Goal: Connect with others: Connect with others

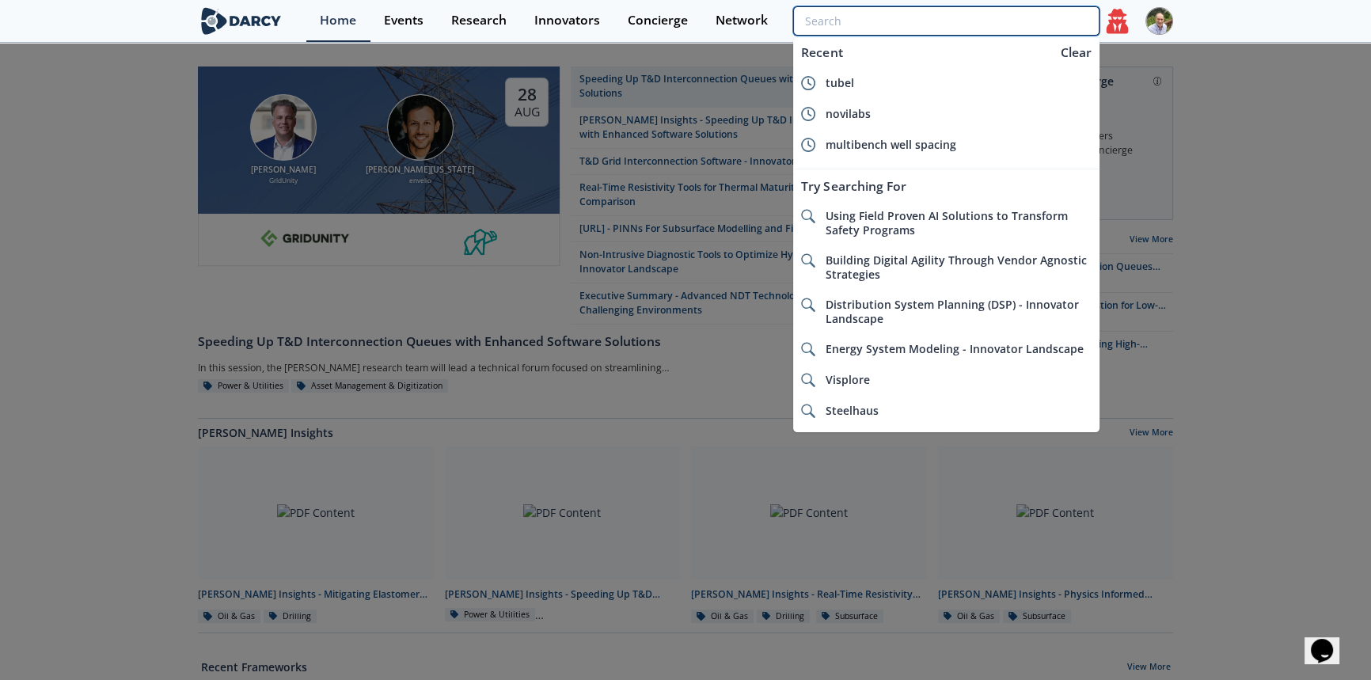
click at [999, 23] on input "search" at bounding box center [946, 20] width 306 height 29
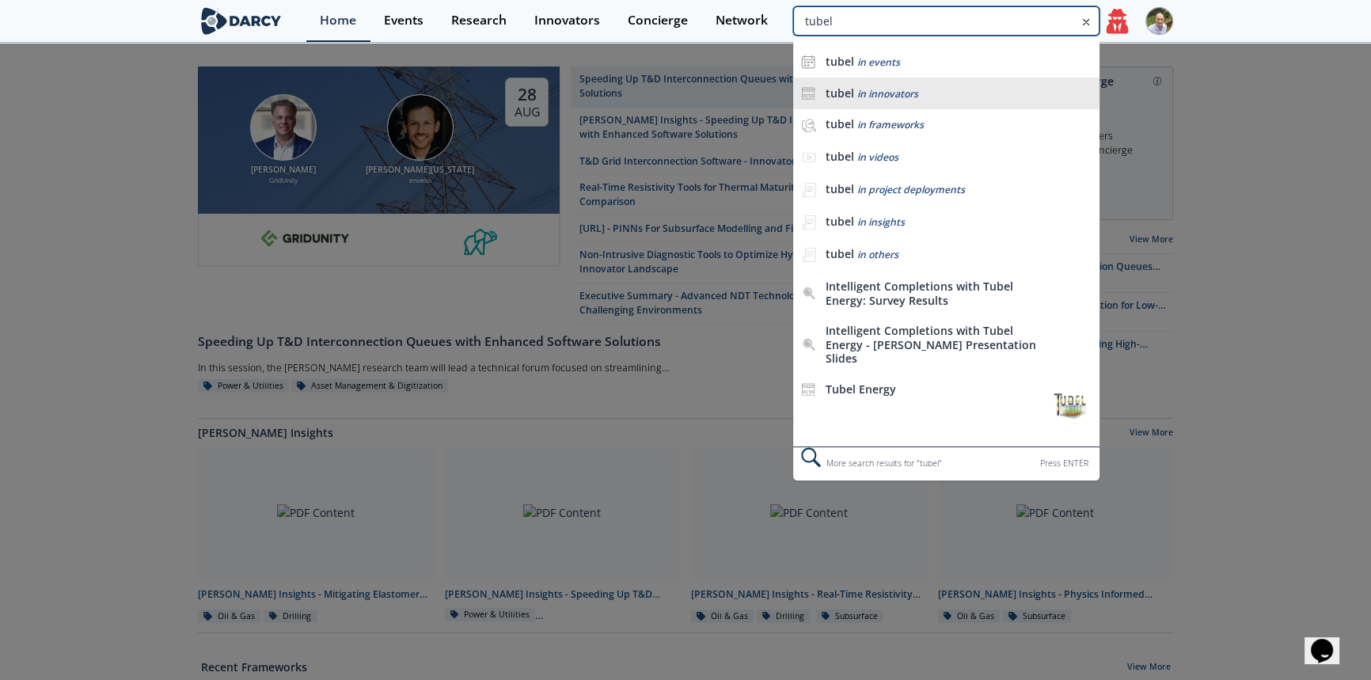
type input "tubel"
click at [887, 93] on span "in innovators" at bounding box center [888, 93] width 61 height 13
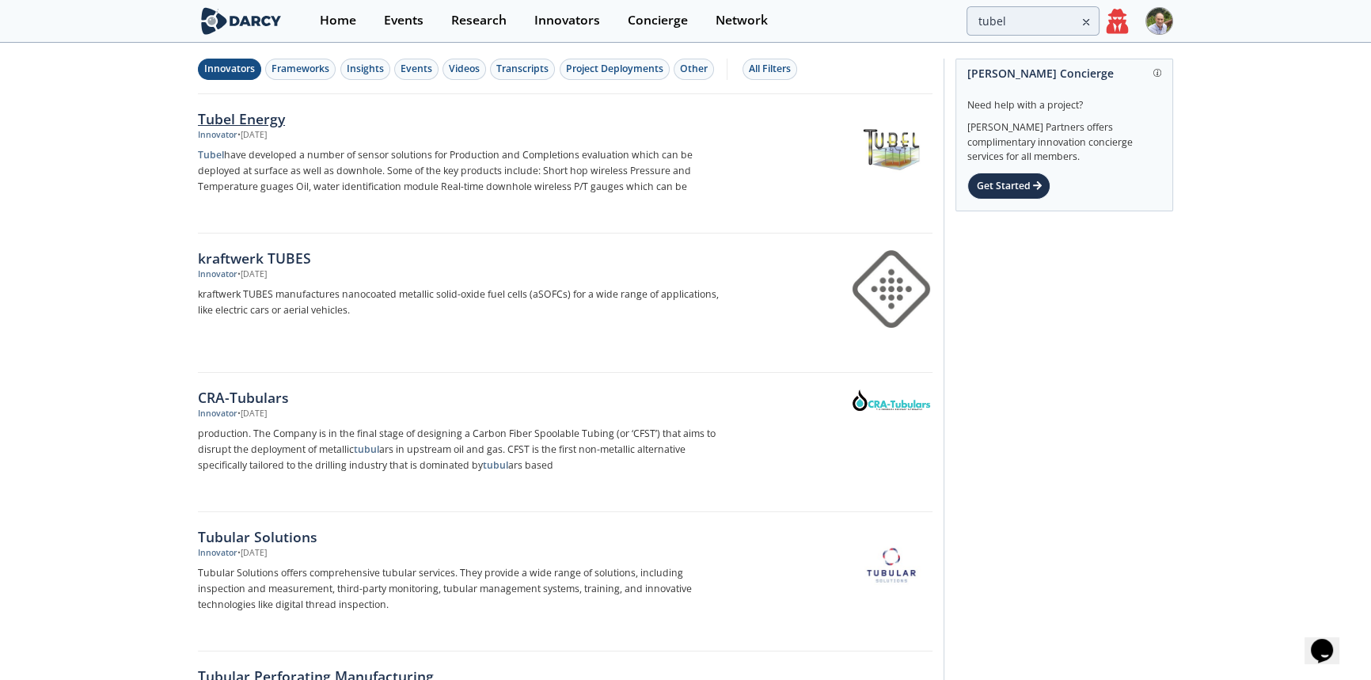
click at [270, 119] on div "Tubel Energy" at bounding box center [460, 118] width 524 height 21
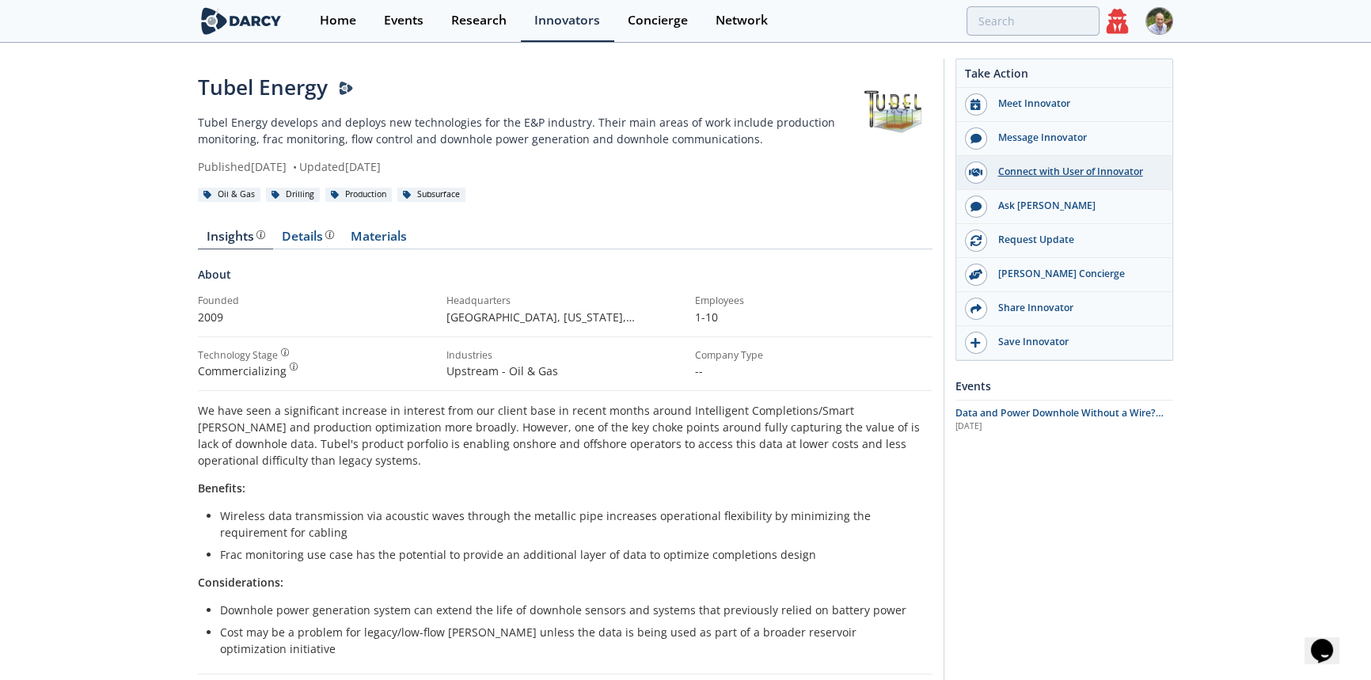
click at [1057, 173] on div "Connect with User of Innovator" at bounding box center [1075, 172] width 177 height 14
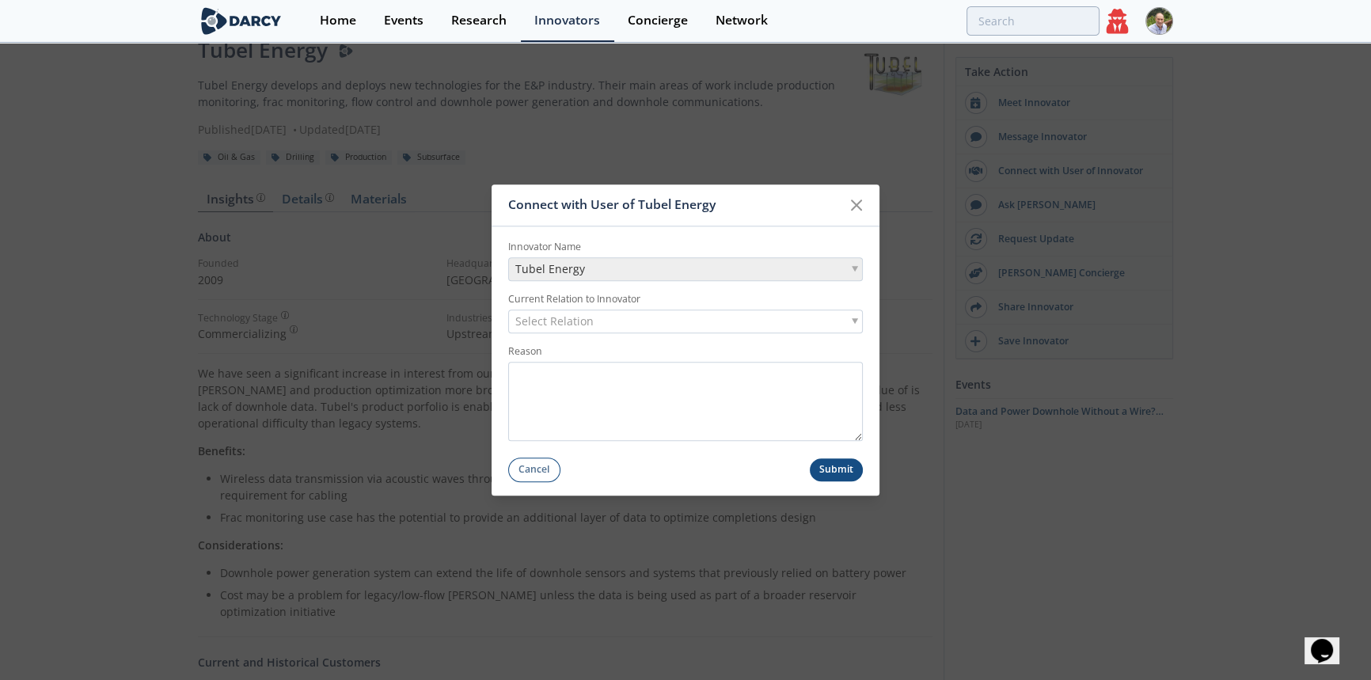
scroll to position [71, 0]
click at [653, 324] on div "Select Relation" at bounding box center [685, 322] width 355 height 24
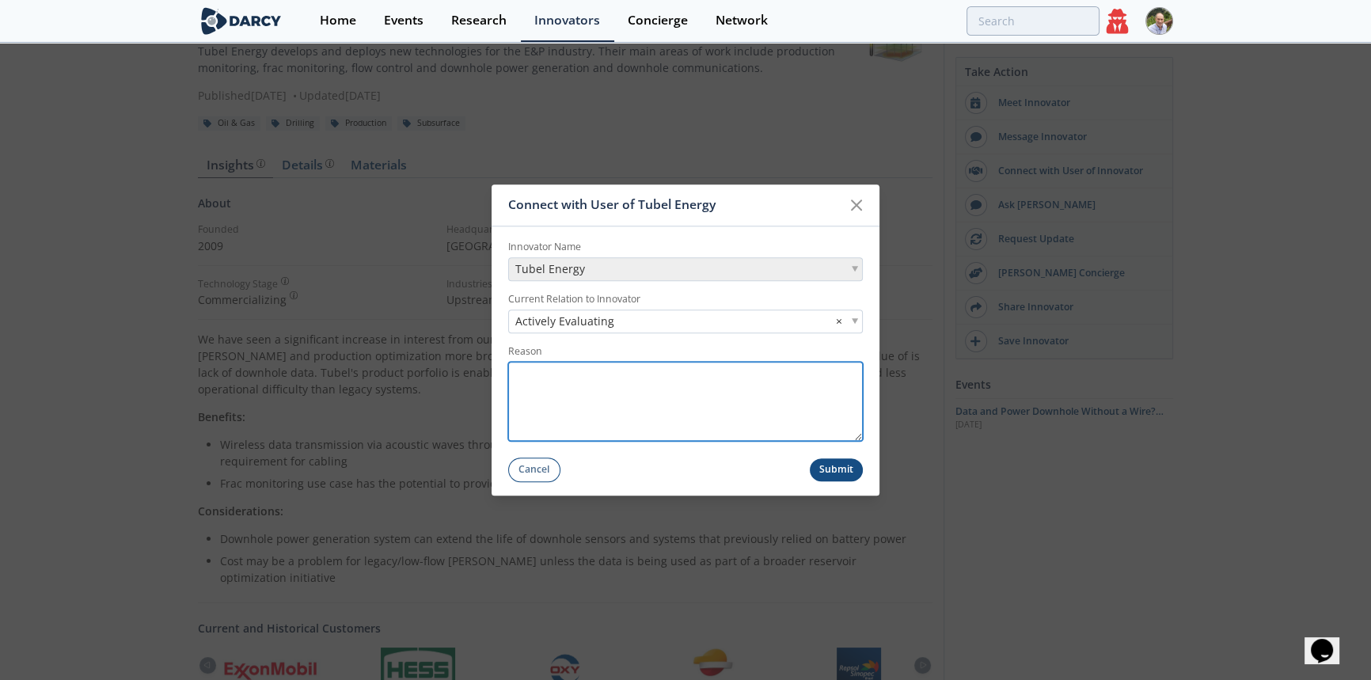
click at [616, 382] on textarea "Reason" at bounding box center [685, 401] width 355 height 79
click at [598, 382] on textarea "Reason" at bounding box center [685, 401] width 355 height 79
paste textarea "I would like your support in connecting me with a Tubel user who could provide …"
type textarea "I would like your support in connecting me with a Tubel user who could provide …"
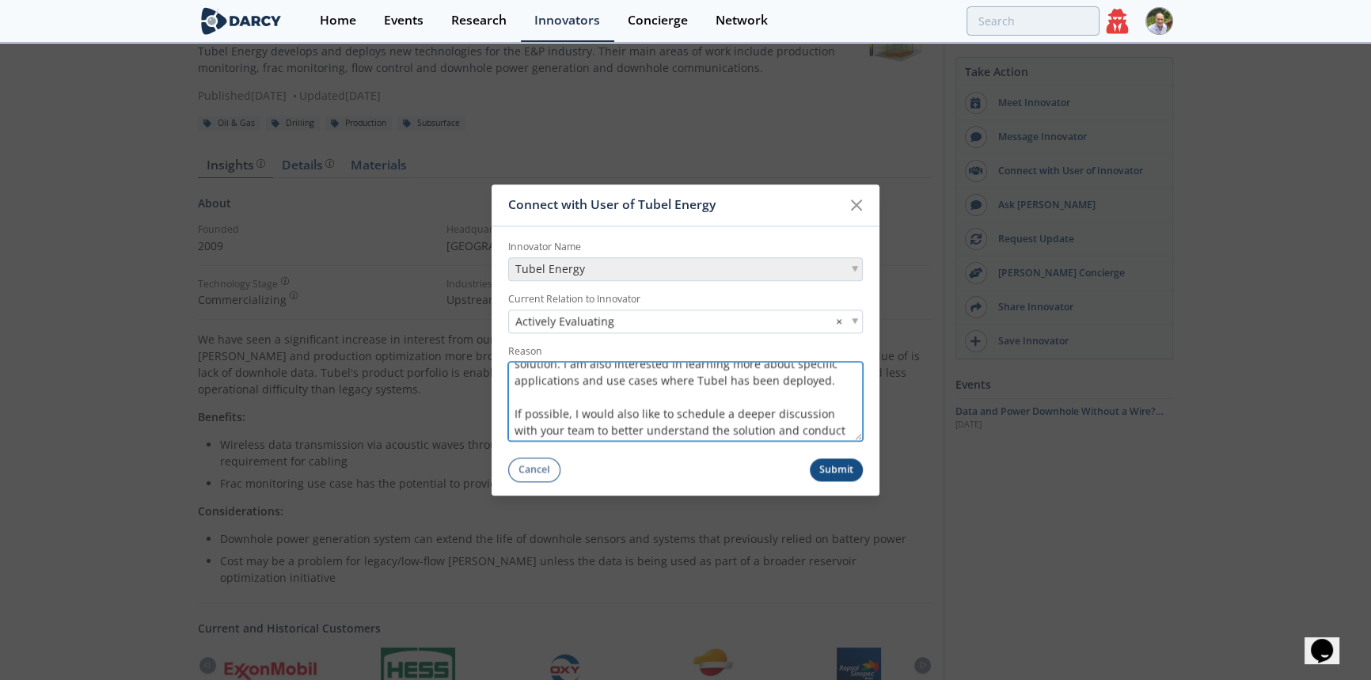
scroll to position [0, 0]
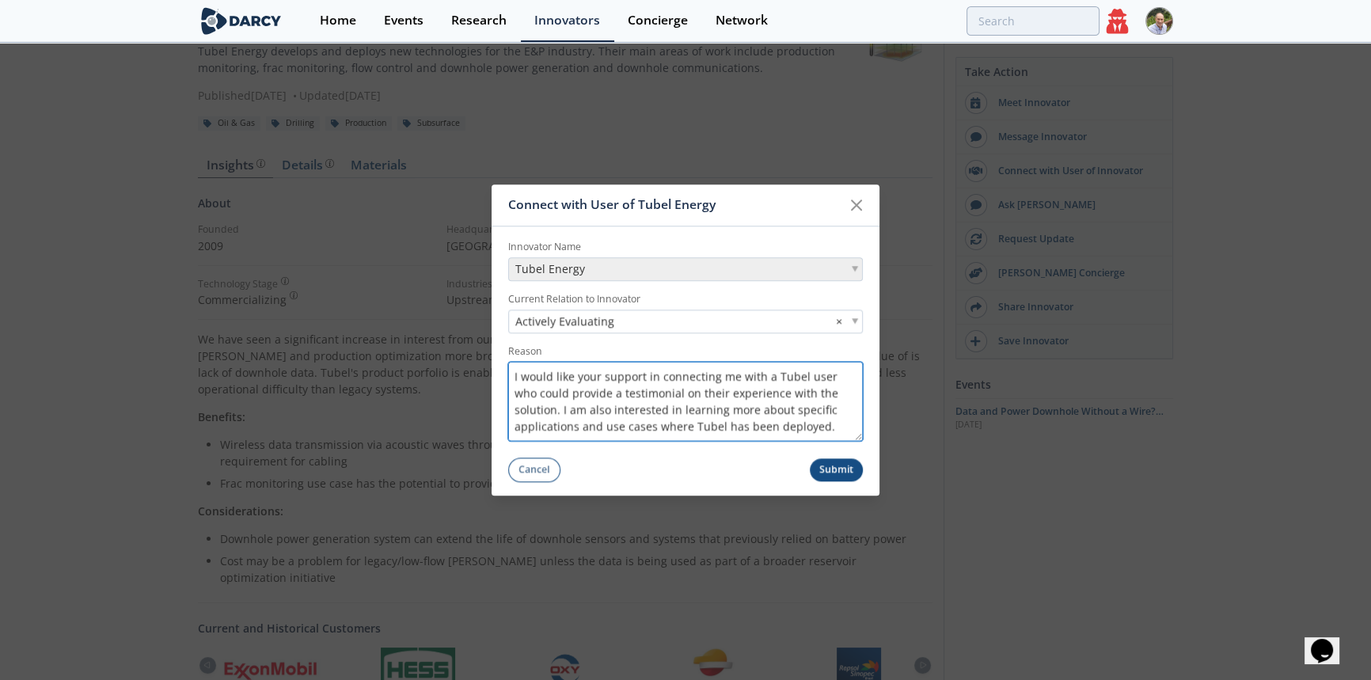
drag, startPoint x: 756, startPoint y: 428, endPoint x: 488, endPoint y: 344, distance: 281.5
click at [488, 344] on div "Connect with User of Tubel Energy Innovator Name Tubel Energy Current Relation …" at bounding box center [685, 340] width 1371 height 680
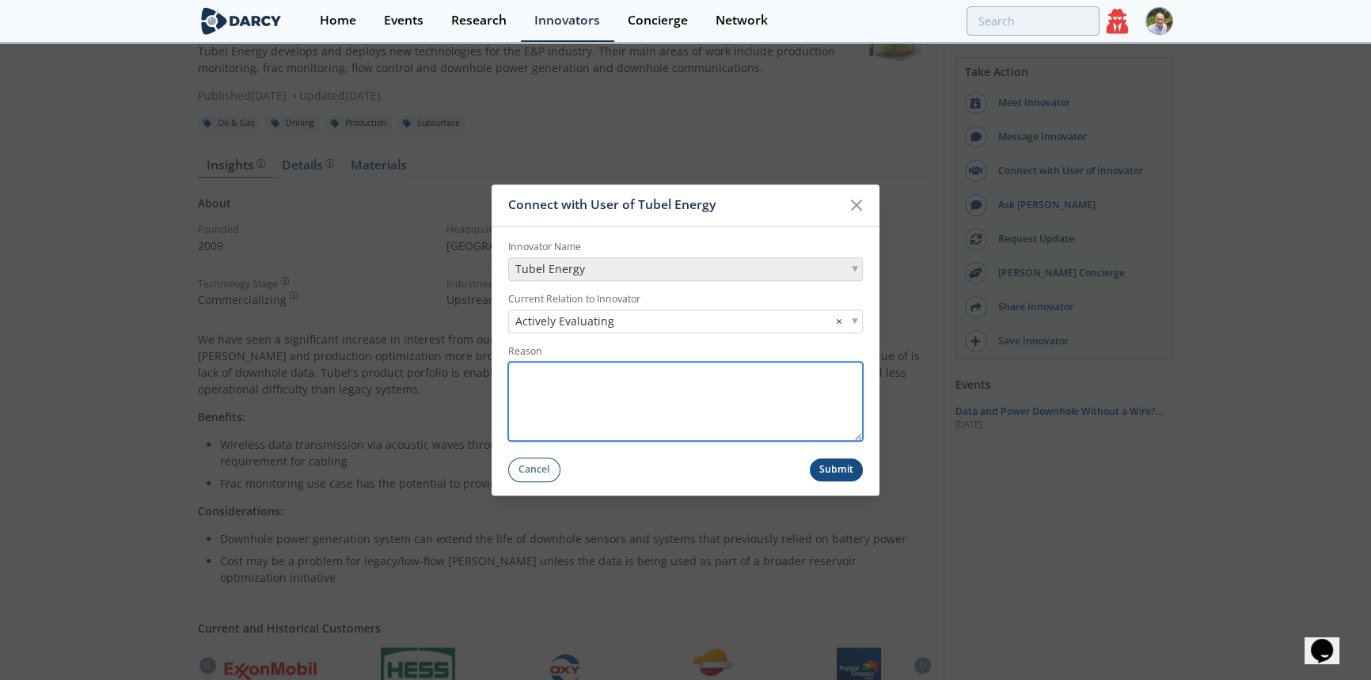
click at [574, 388] on textarea "Reason" at bounding box center [685, 401] width 355 height 79
paste textarea "[PERSON_NAME] from Pluspetrol requested to connect with a Tubel user who can sh…"
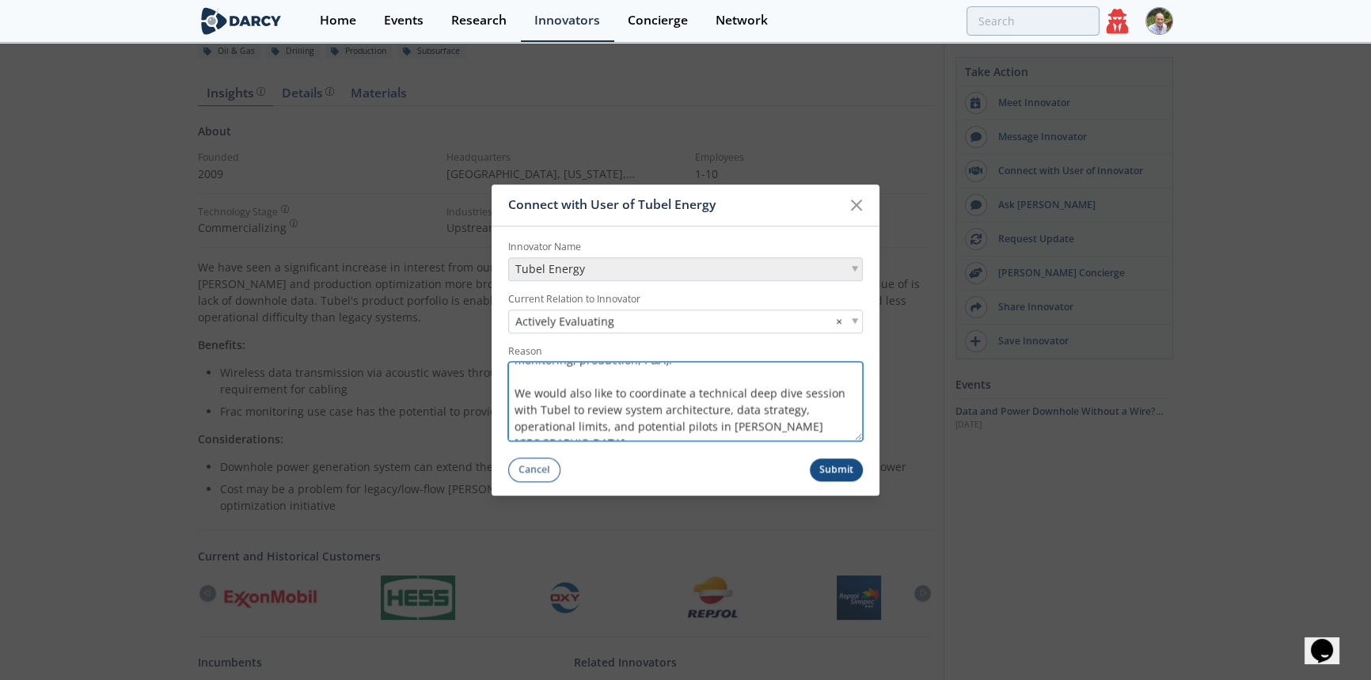
scroll to position [215, 0]
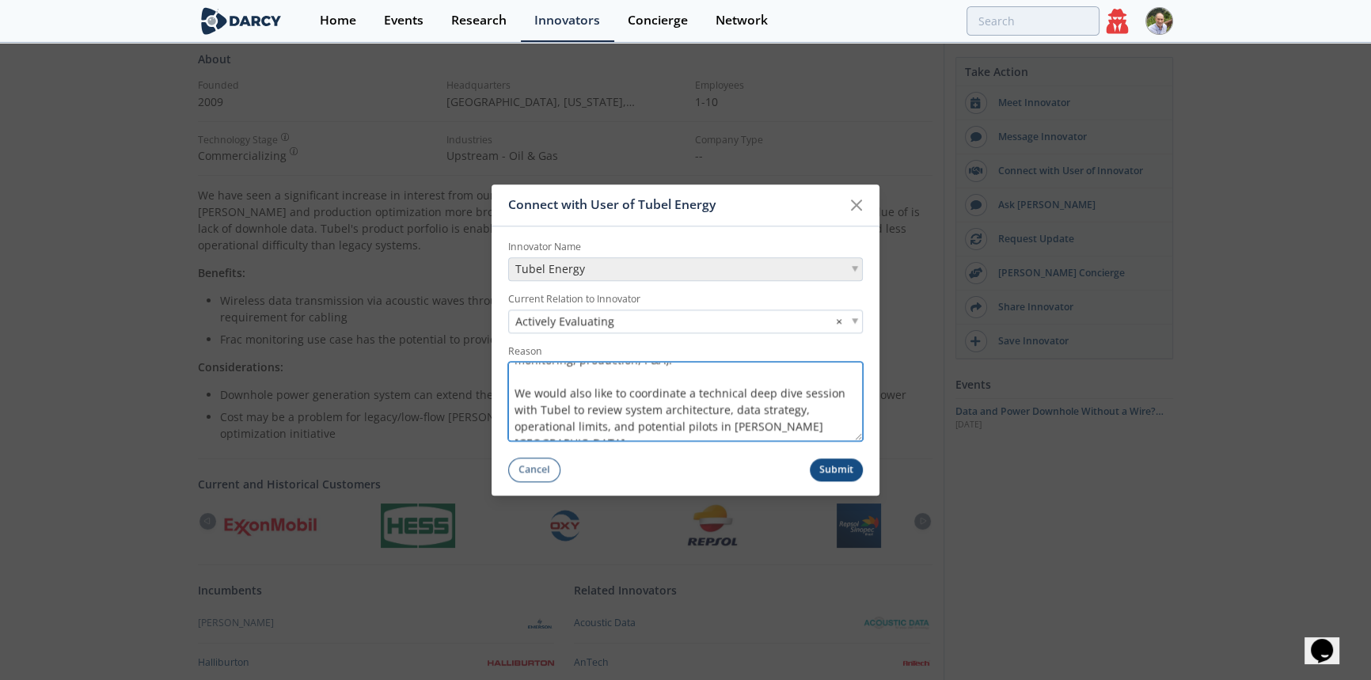
click at [593, 392] on textarea "[PERSON_NAME] from Pluspetrol requested to connect with a Tubel user who can sh…" at bounding box center [685, 401] width 355 height 79
drag, startPoint x: 720, startPoint y: 393, endPoint x: 814, endPoint y: 382, distance: 94.8
click at [788, 388] on textarea "[PERSON_NAME] from Pluspetrol requested to connect with a Tubel user who can sh…" at bounding box center [685, 401] width 355 height 79
type textarea "[PERSON_NAME] from Pluspetrol requested to connect with a Tubel user who can sh…"
click at [846, 471] on button "Submit" at bounding box center [837, 469] width 54 height 23
